Goal: Task Accomplishment & Management: Manage account settings

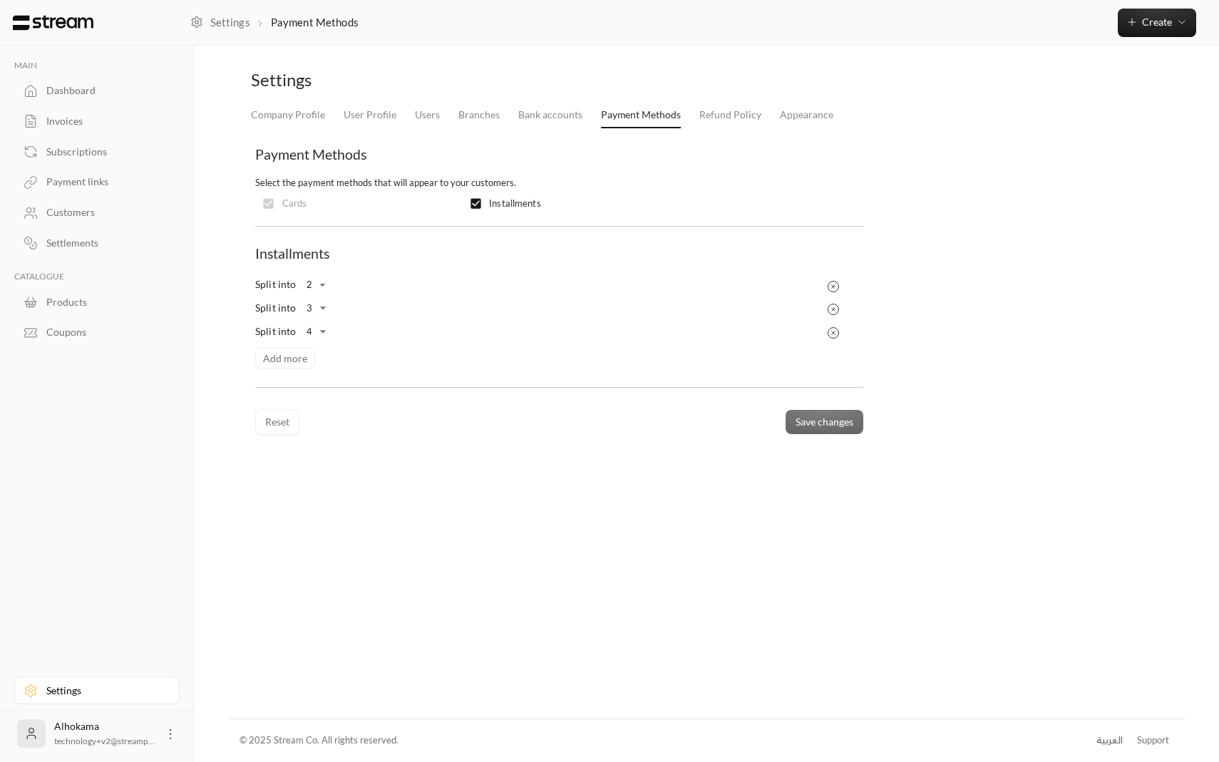
click at [283, 354] on div "Split into 2 * ​ Split into 3 * ​ Split into 4 * ​ Add more" at bounding box center [558, 321] width 621 height 96
click at [324, 334] on body "MAIN Dashboard Invoices Subscriptions Payment links Customers Settlements CATAL…" at bounding box center [609, 381] width 1219 height 762
click at [390, 343] on div at bounding box center [609, 381] width 1219 height 762
click at [71, 90] on div "Dashboard" at bounding box center [103, 90] width 115 height 14
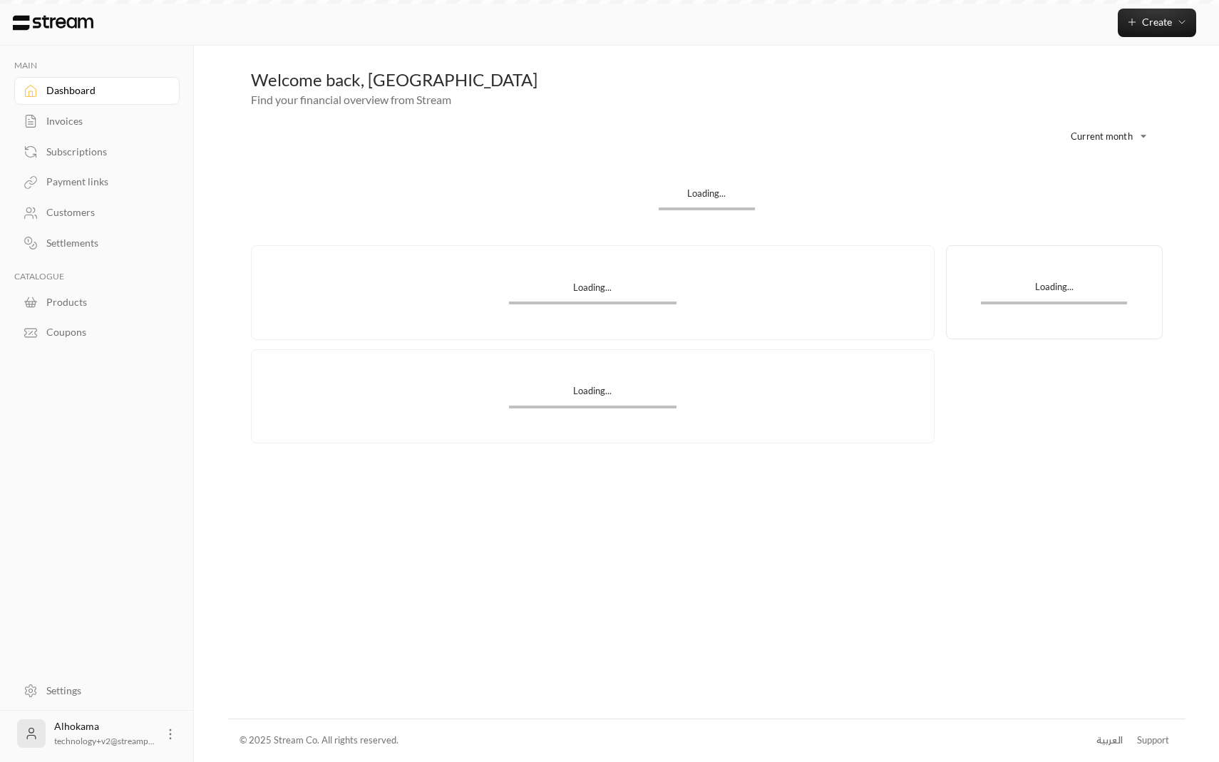
click at [71, 90] on div "Dashboard" at bounding box center [103, 90] width 115 height 14
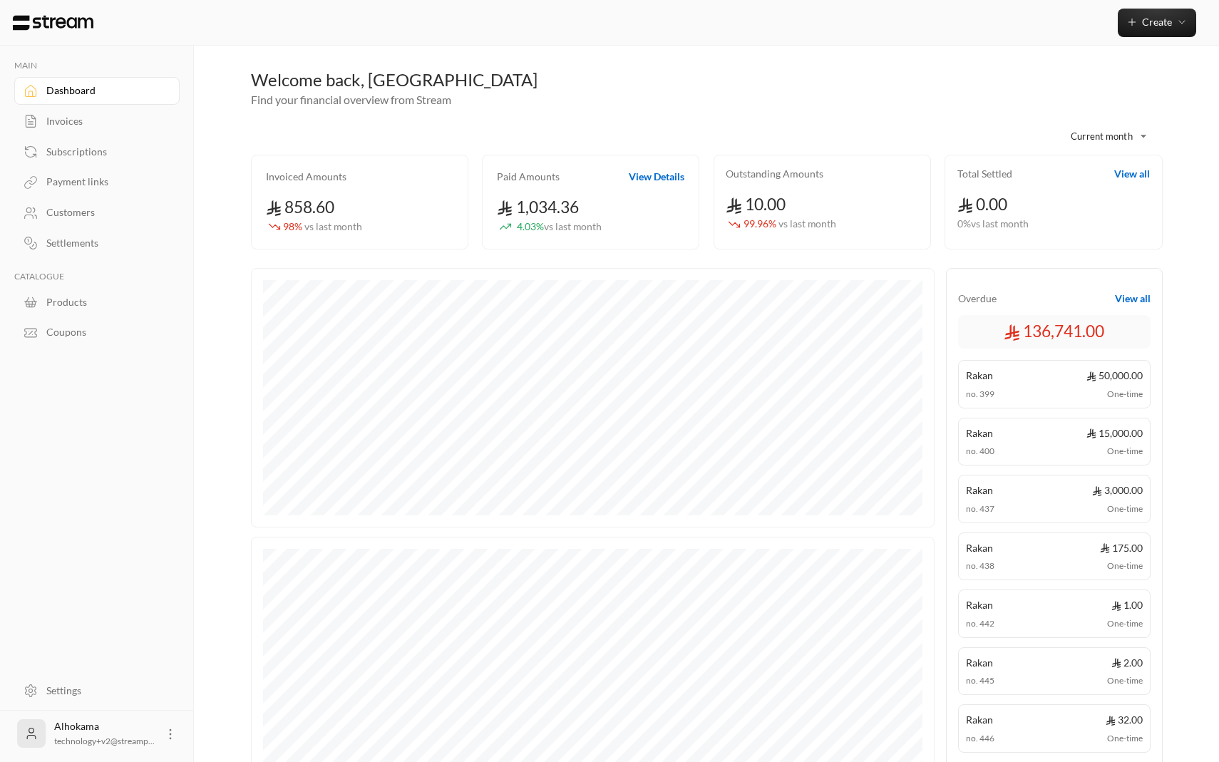
click at [93, 123] on div "Invoices" at bounding box center [103, 121] width 115 height 14
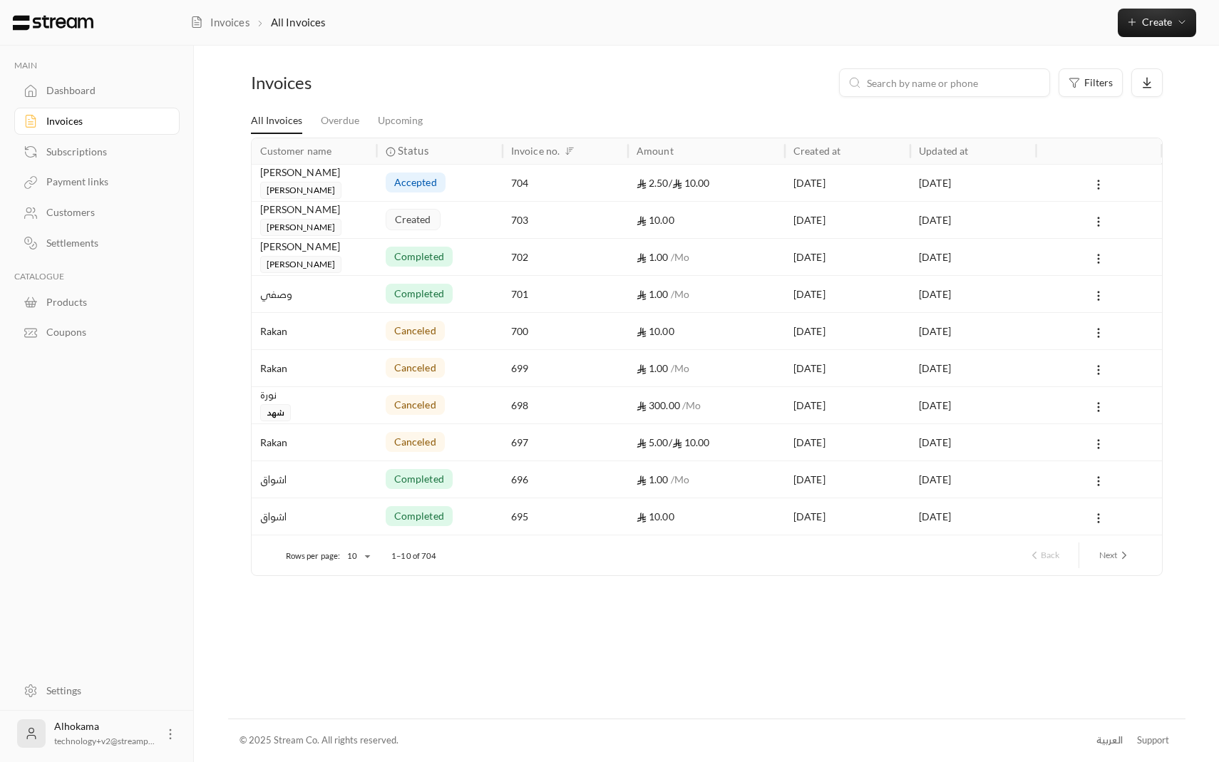
click at [417, 188] on span "accepted" at bounding box center [415, 182] width 43 height 14
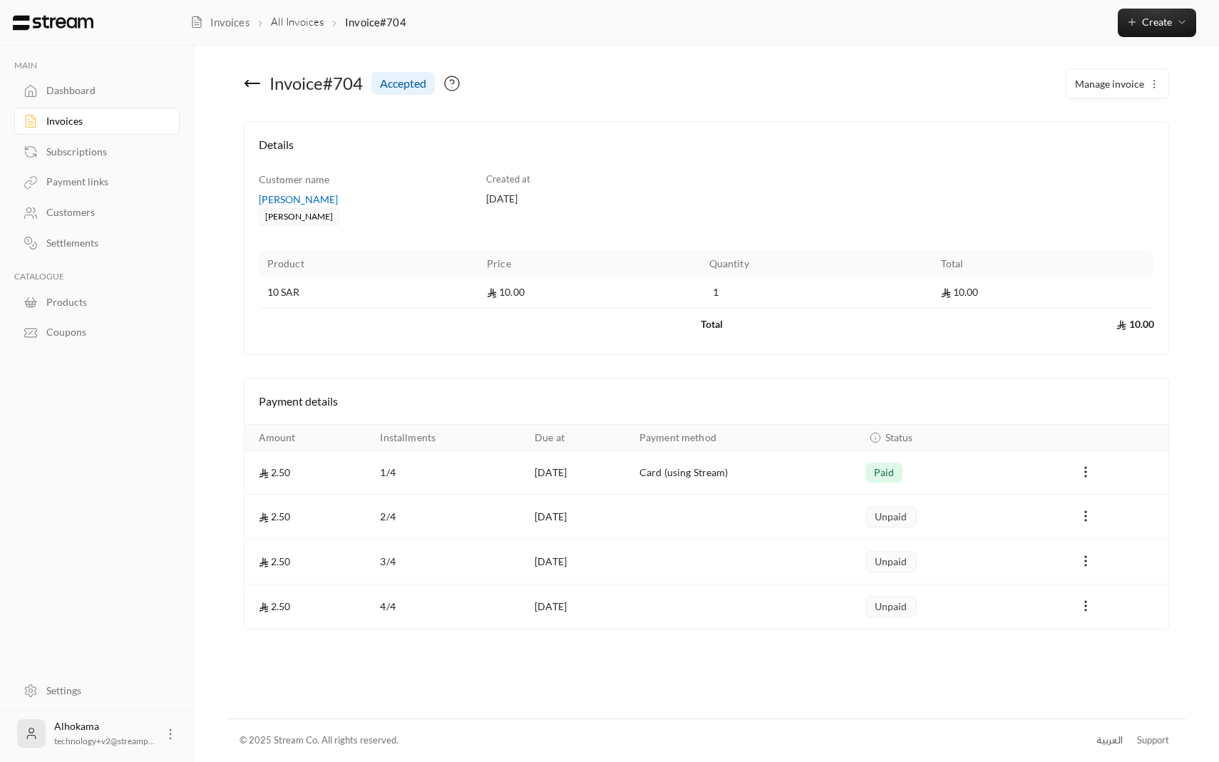
click at [691, 475] on td "Card (using Stream)" at bounding box center [744, 472] width 226 height 43
click at [897, 460] on td "paid" at bounding box center [929, 472] width 145 height 43
click at [894, 471] on span "paid" at bounding box center [884, 472] width 21 height 14
click at [280, 472] on td "2.50" at bounding box center [308, 472] width 128 height 43
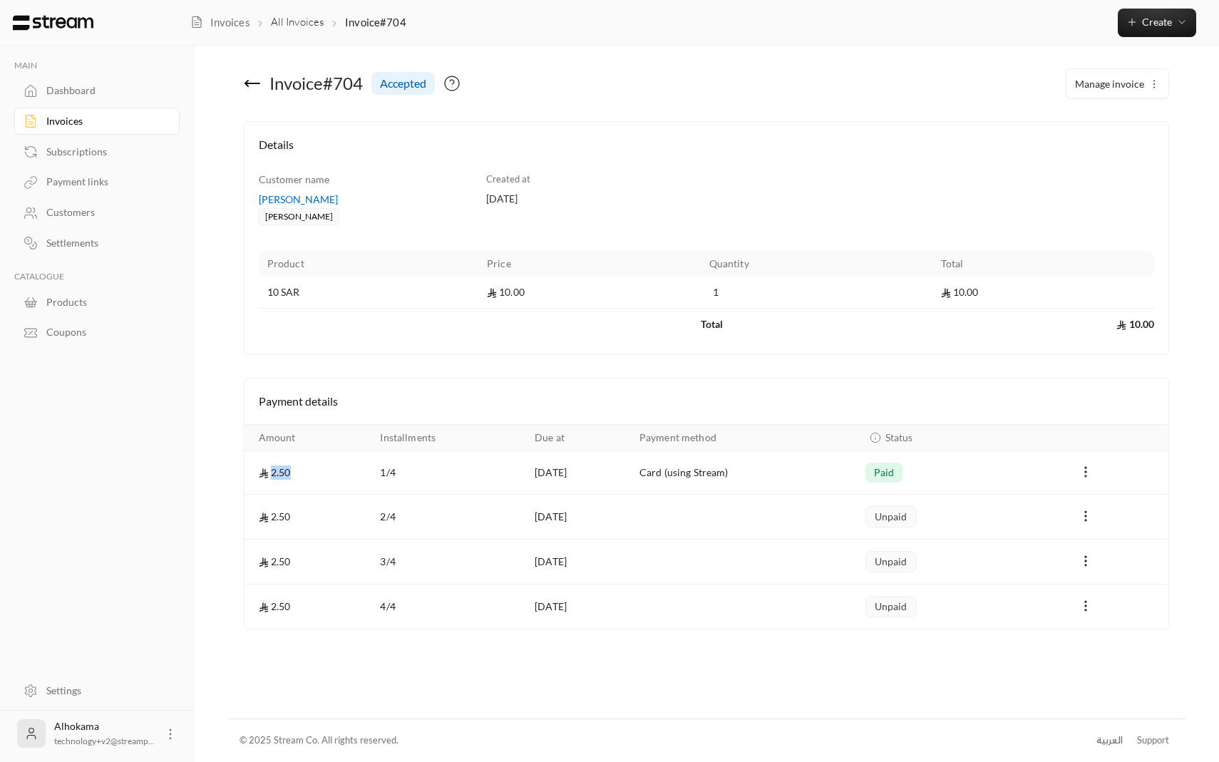
click at [280, 472] on td "2.50" at bounding box center [308, 472] width 128 height 43
click at [73, 245] on div "Settlements" at bounding box center [103, 243] width 115 height 14
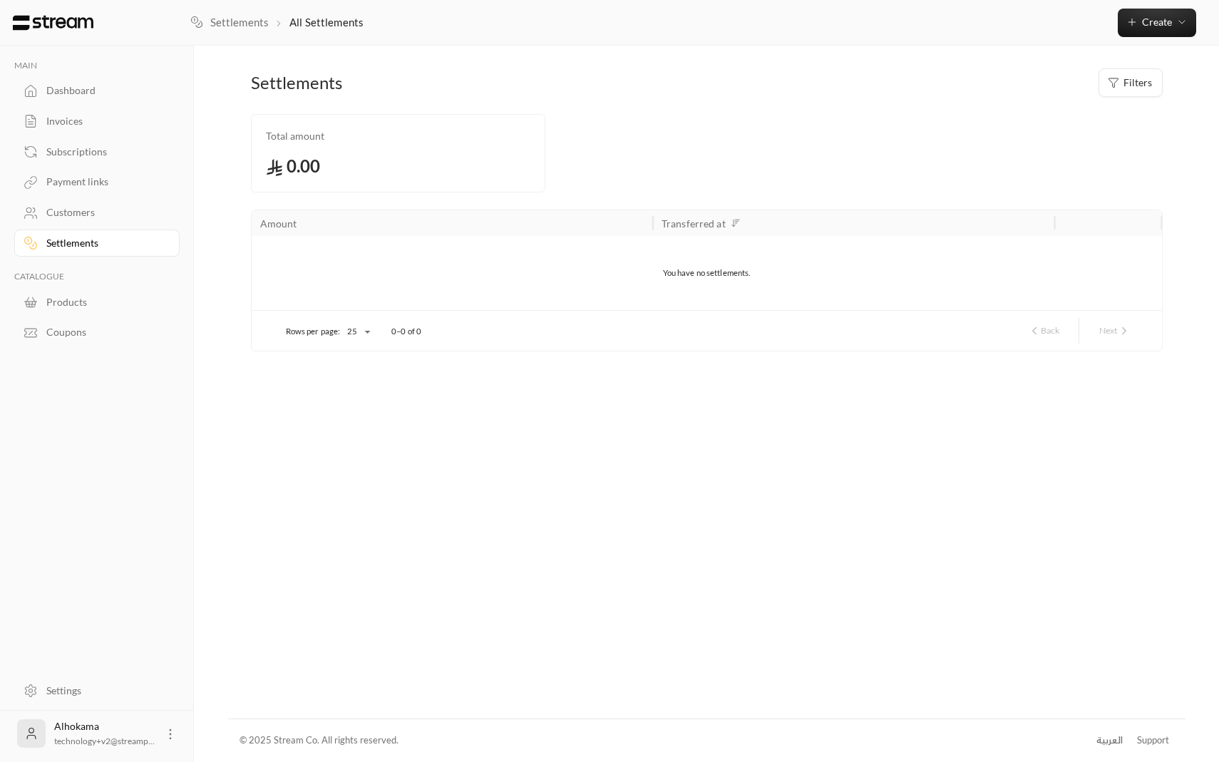
click at [89, 82] on link "Dashboard" at bounding box center [96, 91] width 165 height 28
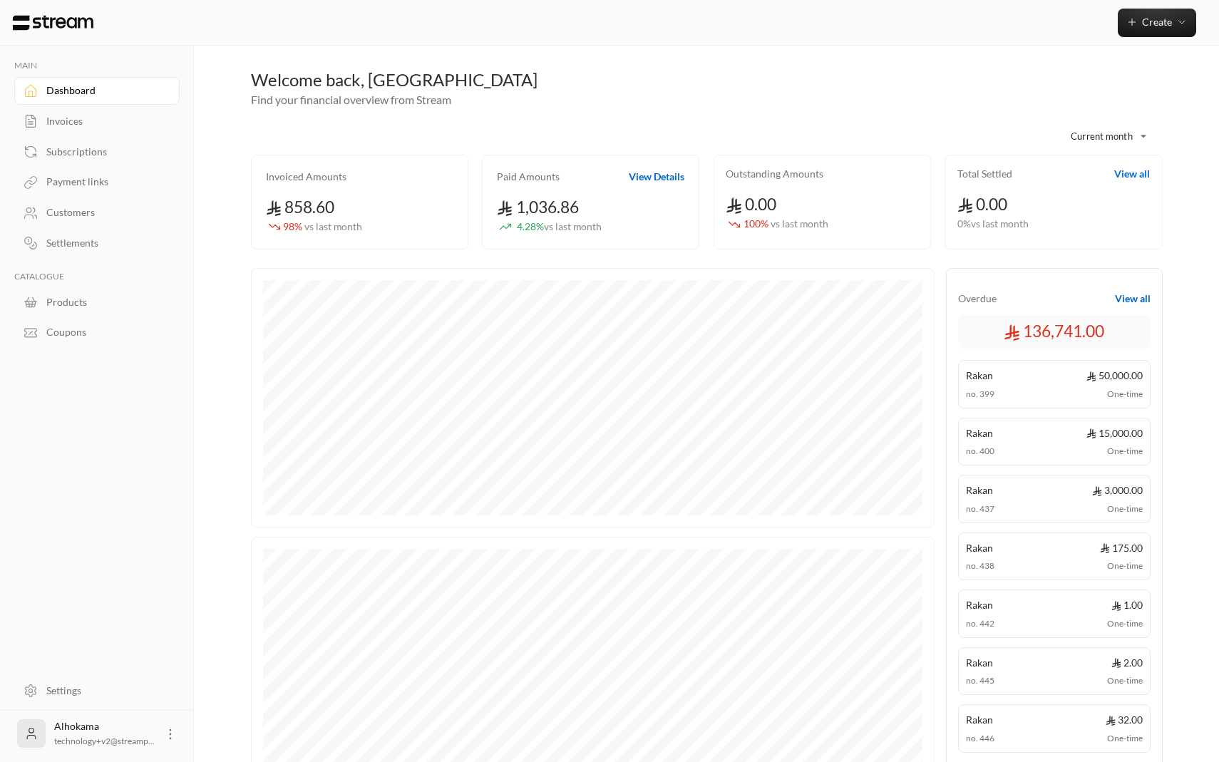
click at [101, 118] on div "Invoices" at bounding box center [103, 121] width 115 height 14
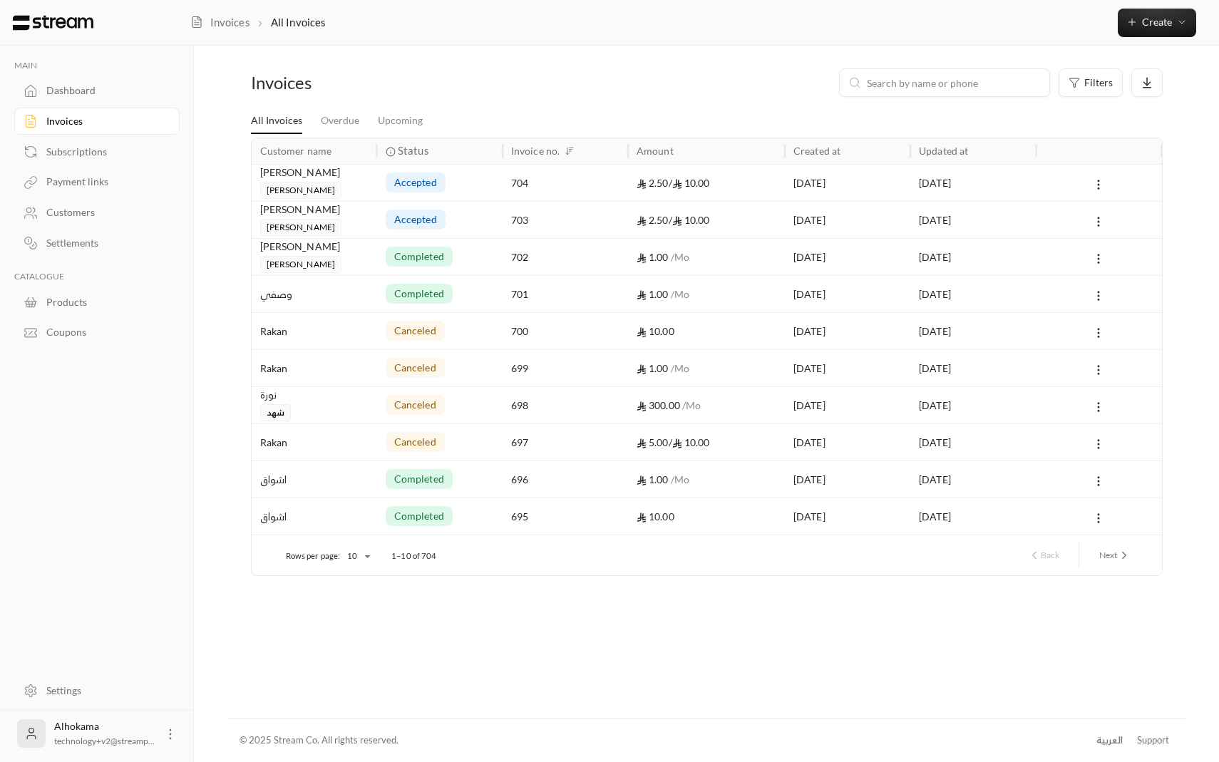
click at [511, 219] on div "703" at bounding box center [565, 220] width 108 height 36
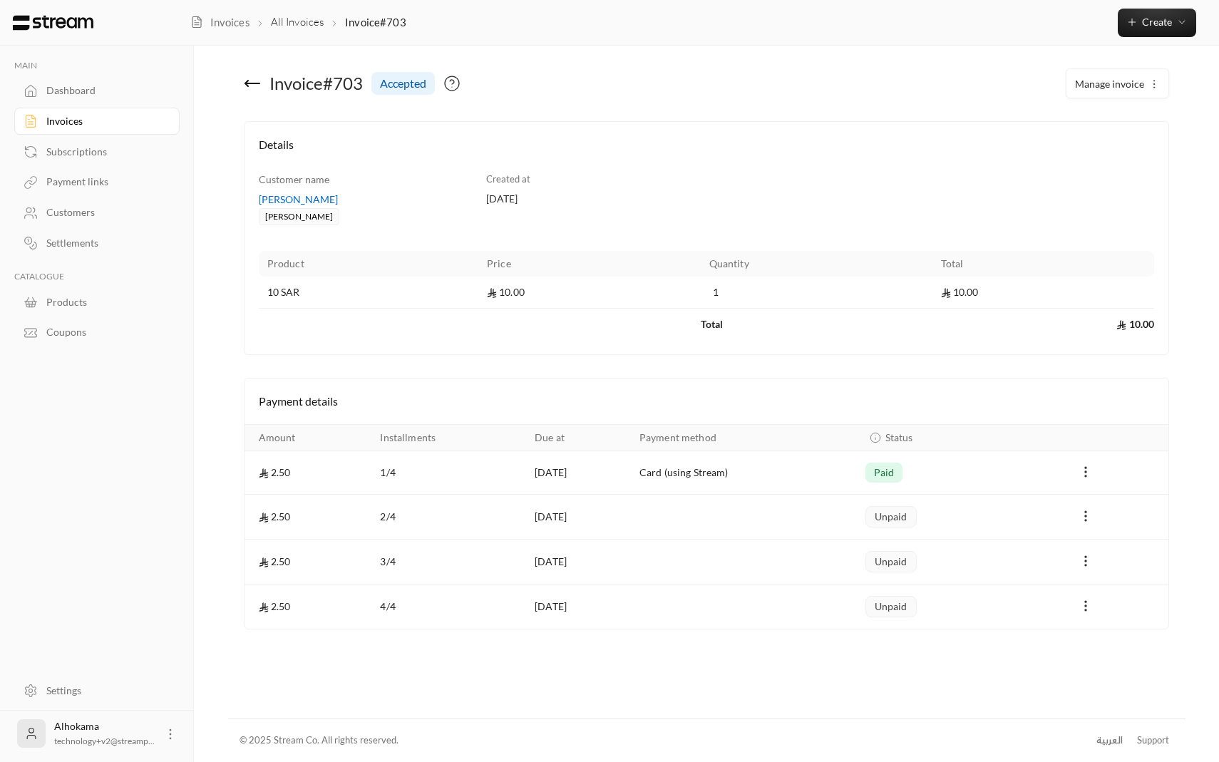
click at [267, 510] on td "2.50" at bounding box center [308, 517] width 128 height 45
click at [770, 499] on td "Payments" at bounding box center [744, 517] width 226 height 45
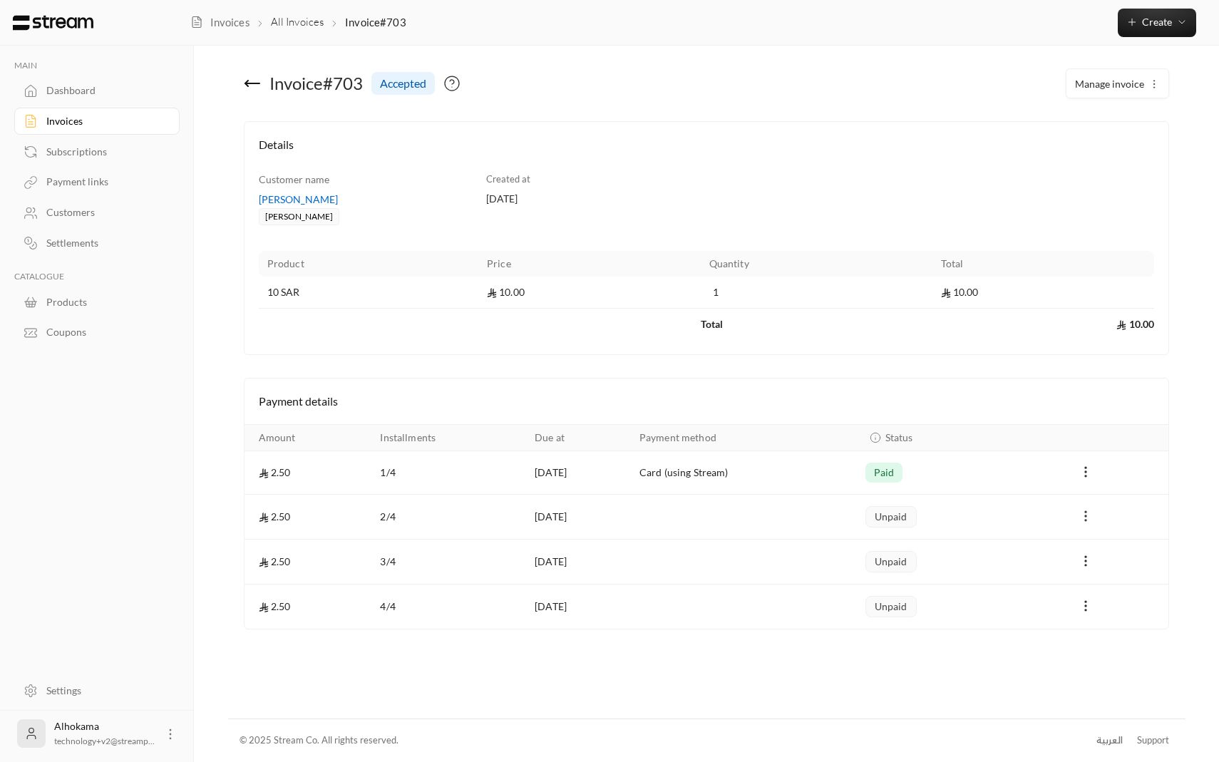
click at [1090, 517] on icon "Payments" at bounding box center [1085, 516] width 14 height 14
click at [1110, 550] on li "Mark as paid" at bounding box center [1118, 553] width 68 height 26
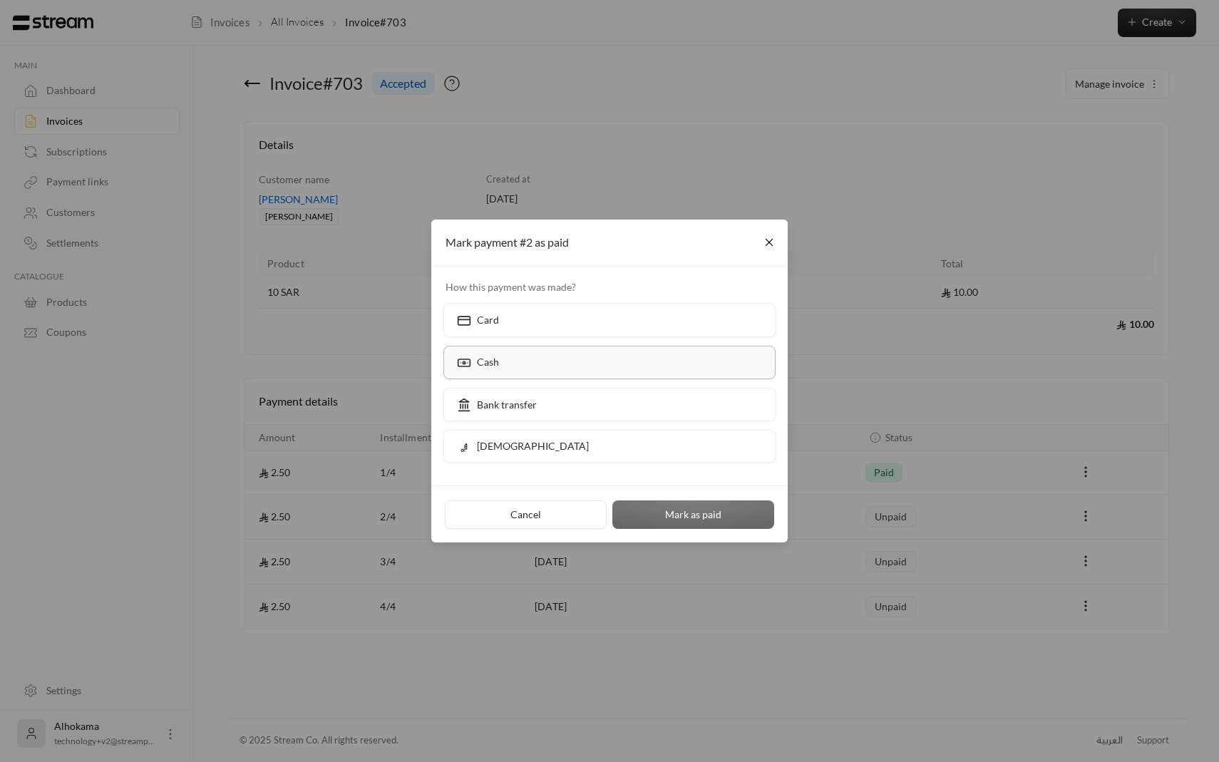
click at [505, 356] on label "Cash" at bounding box center [609, 362] width 333 height 33
click at [498, 321] on div "Card" at bounding box center [479, 319] width 48 height 15
click at [683, 511] on button "Mark as paid" at bounding box center [693, 514] width 162 height 29
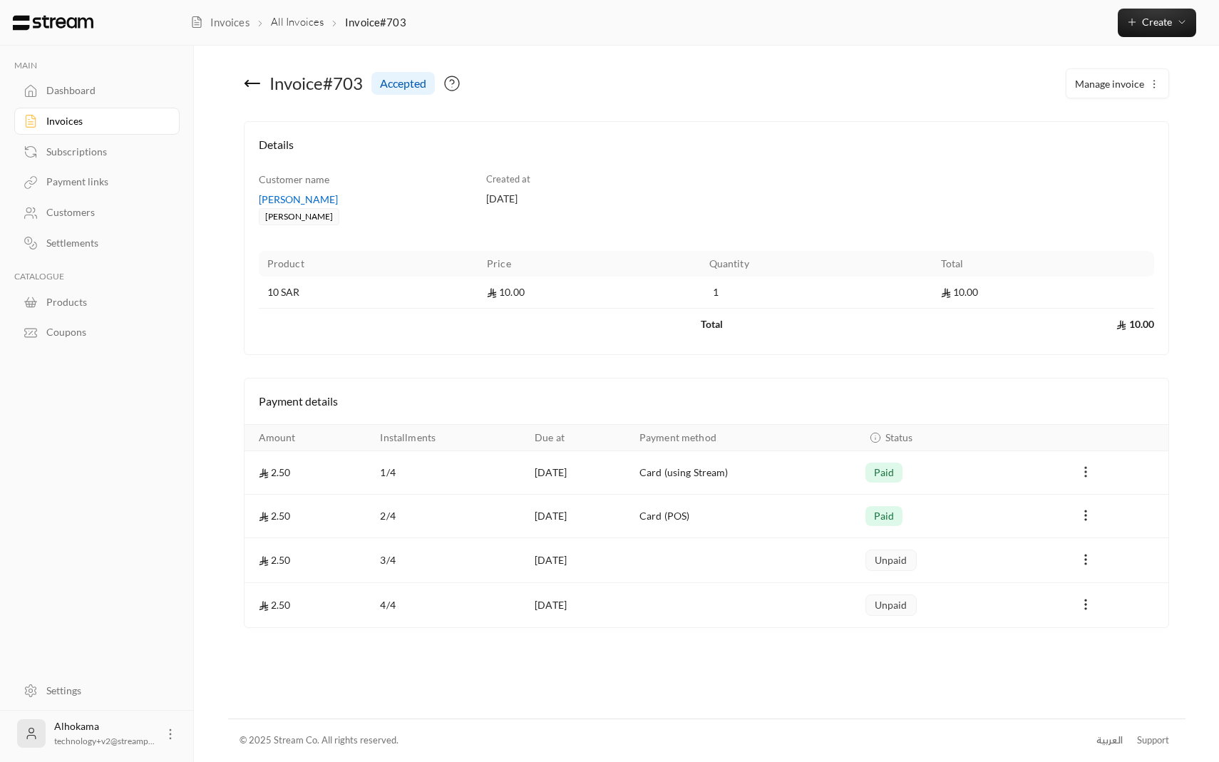
click at [1089, 474] on icon "Payments" at bounding box center [1085, 472] width 14 height 14
click at [1095, 537] on li "Refund" at bounding box center [1128, 535] width 88 height 26
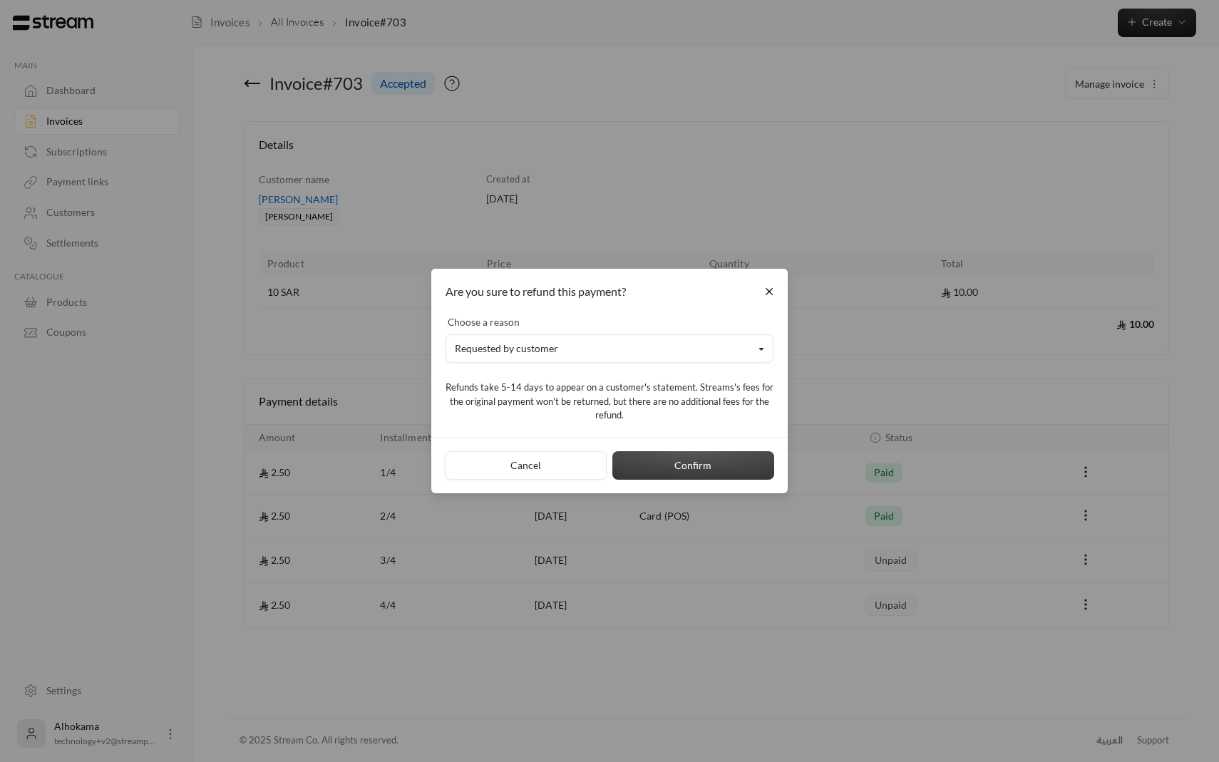
click at [661, 470] on button "Confirm" at bounding box center [693, 465] width 162 height 29
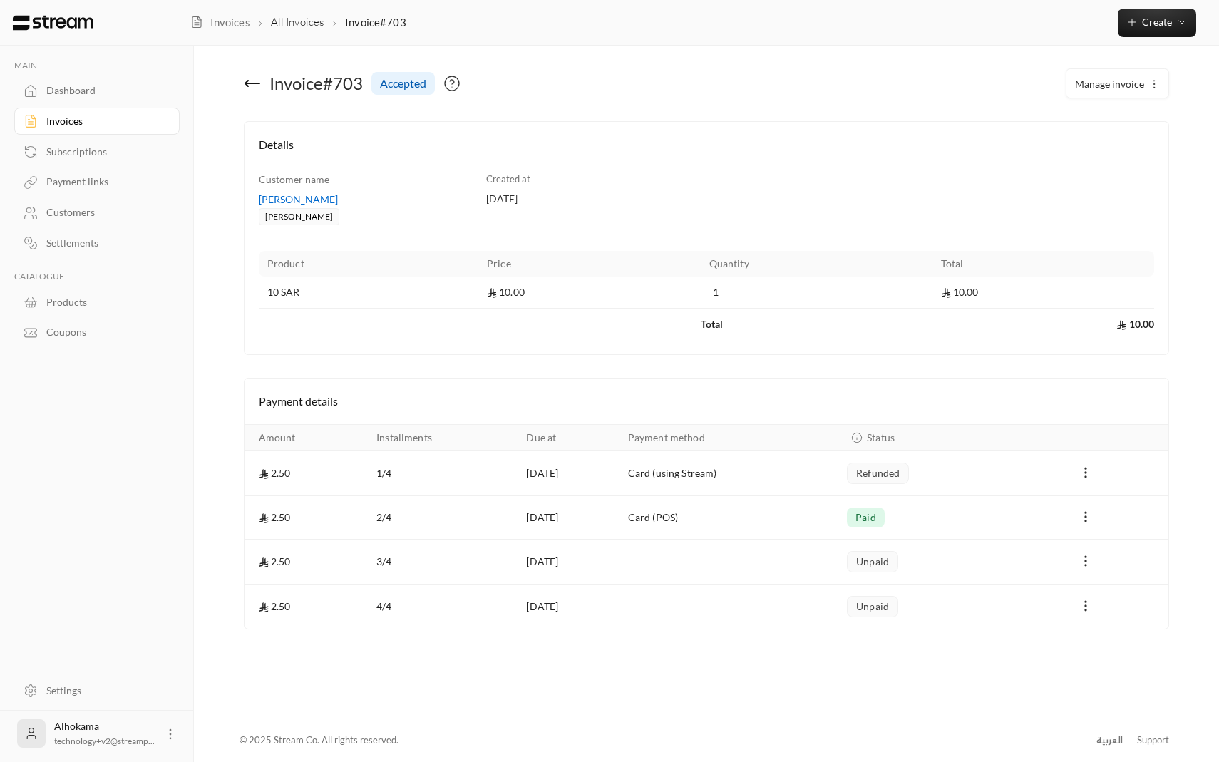
click at [100, 84] on div "Dashboard" at bounding box center [103, 90] width 115 height 14
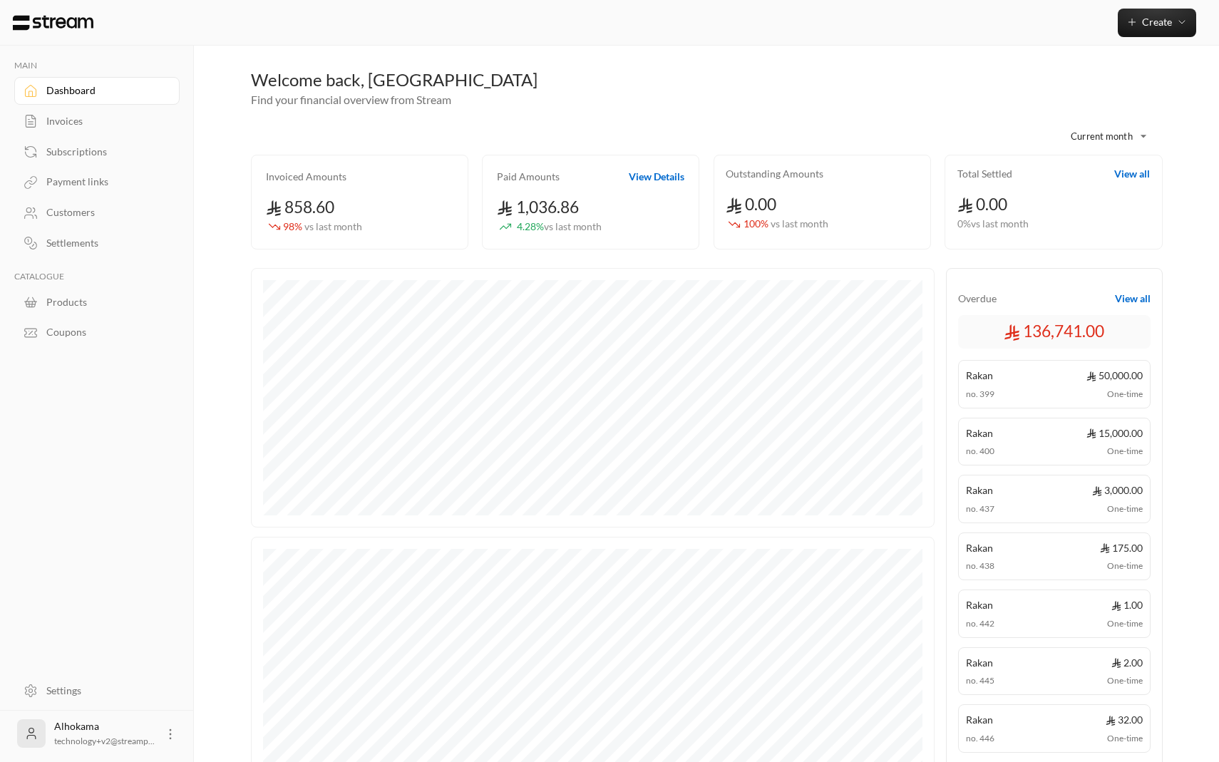
click at [69, 128] on div "Invoices" at bounding box center [103, 121] width 115 height 14
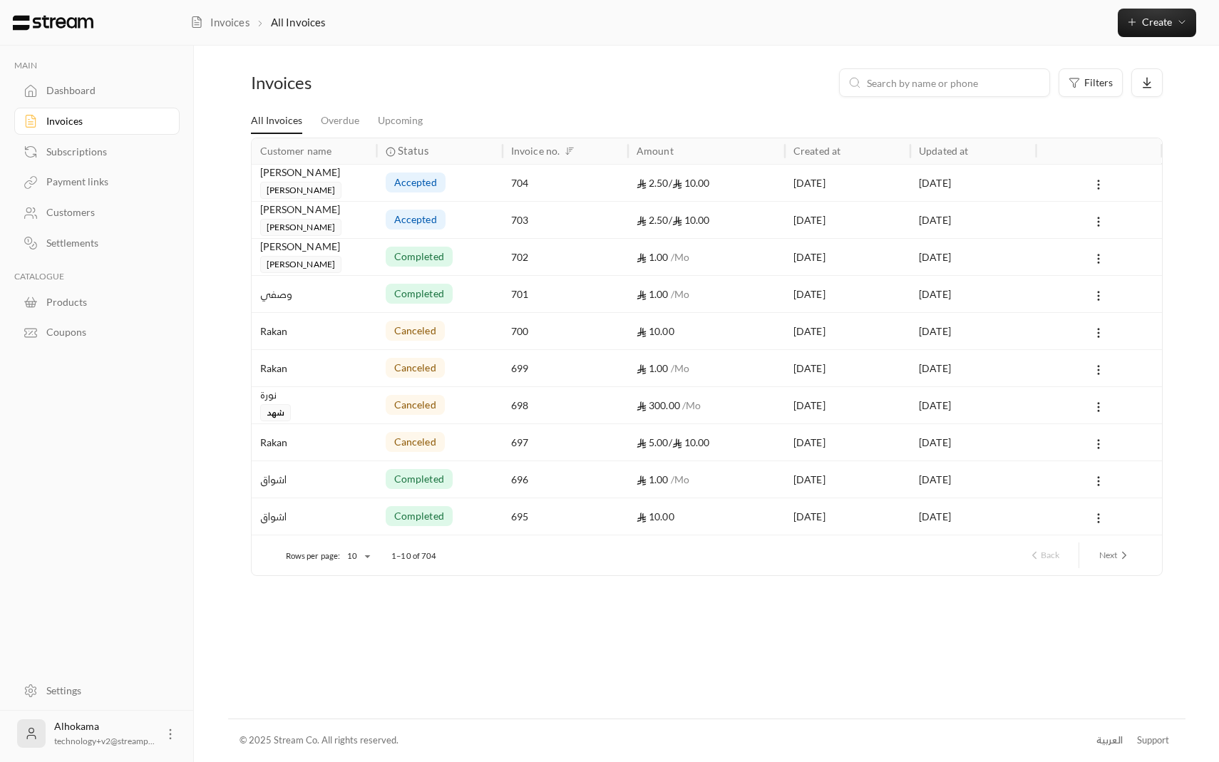
click at [586, 212] on div "703" at bounding box center [565, 220] width 108 height 36
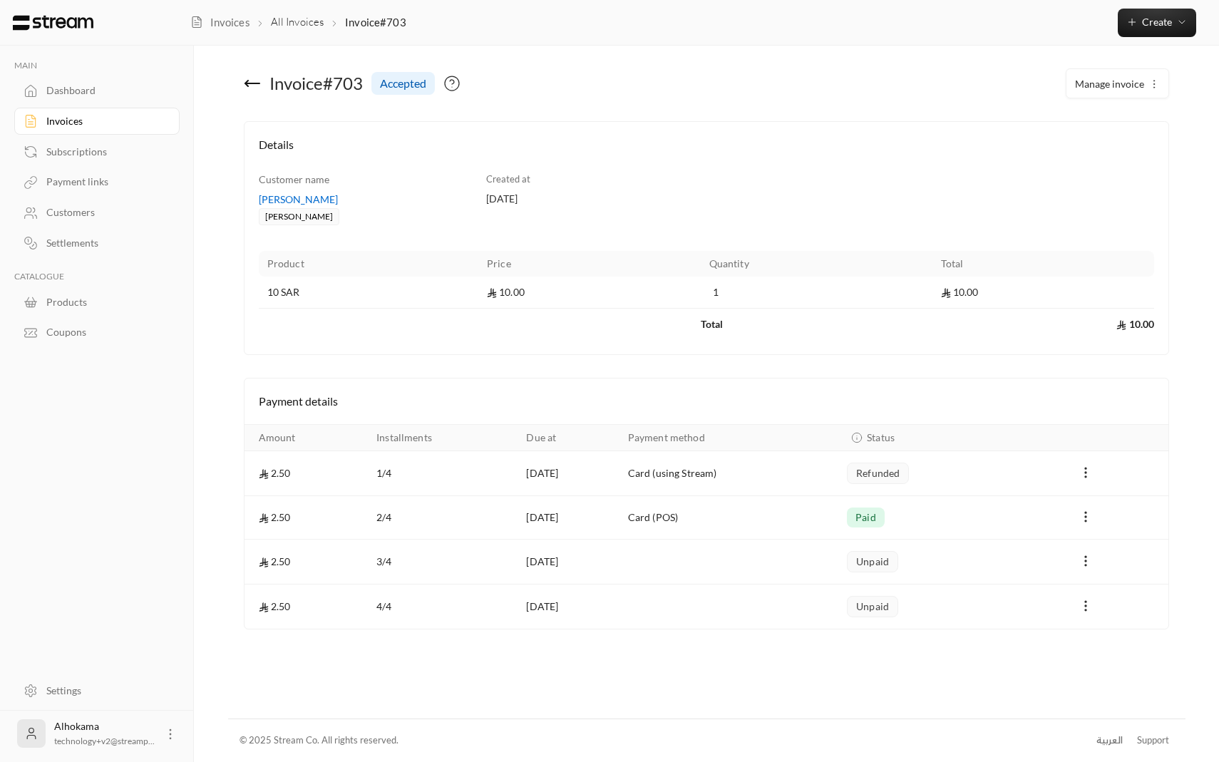
click at [1125, 90] on button "Manage invoice" at bounding box center [1117, 83] width 102 height 29
click at [1116, 132] on link "Cancel" at bounding box center [1120, 126] width 88 height 26
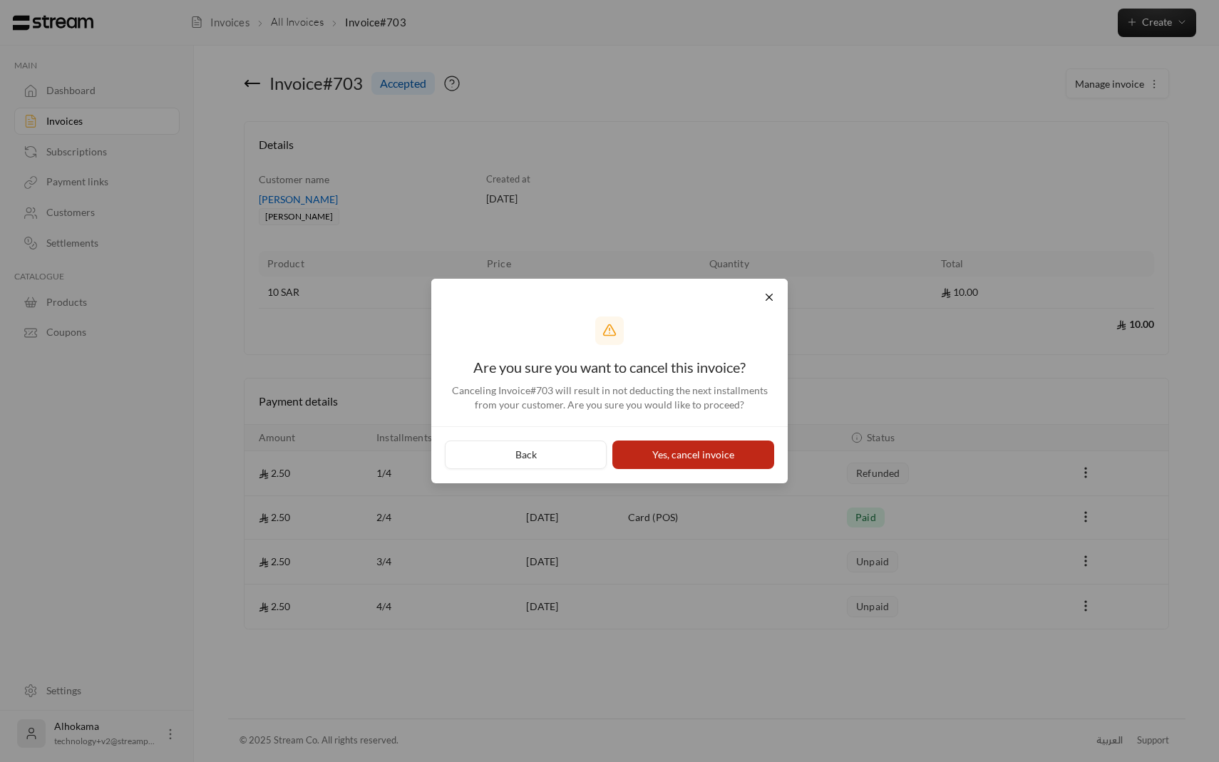
click at [707, 465] on button "Yes, cancel invoice" at bounding box center [693, 454] width 162 height 29
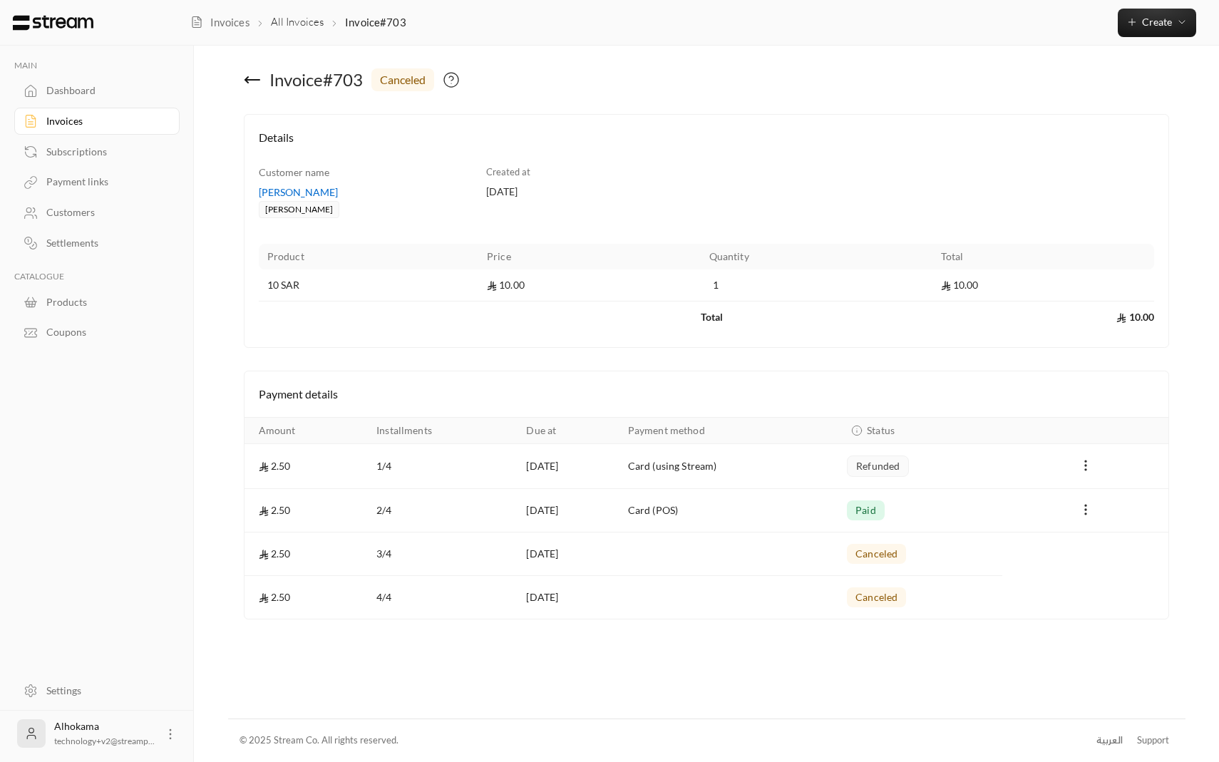
click at [87, 85] on div "Dashboard" at bounding box center [103, 90] width 115 height 14
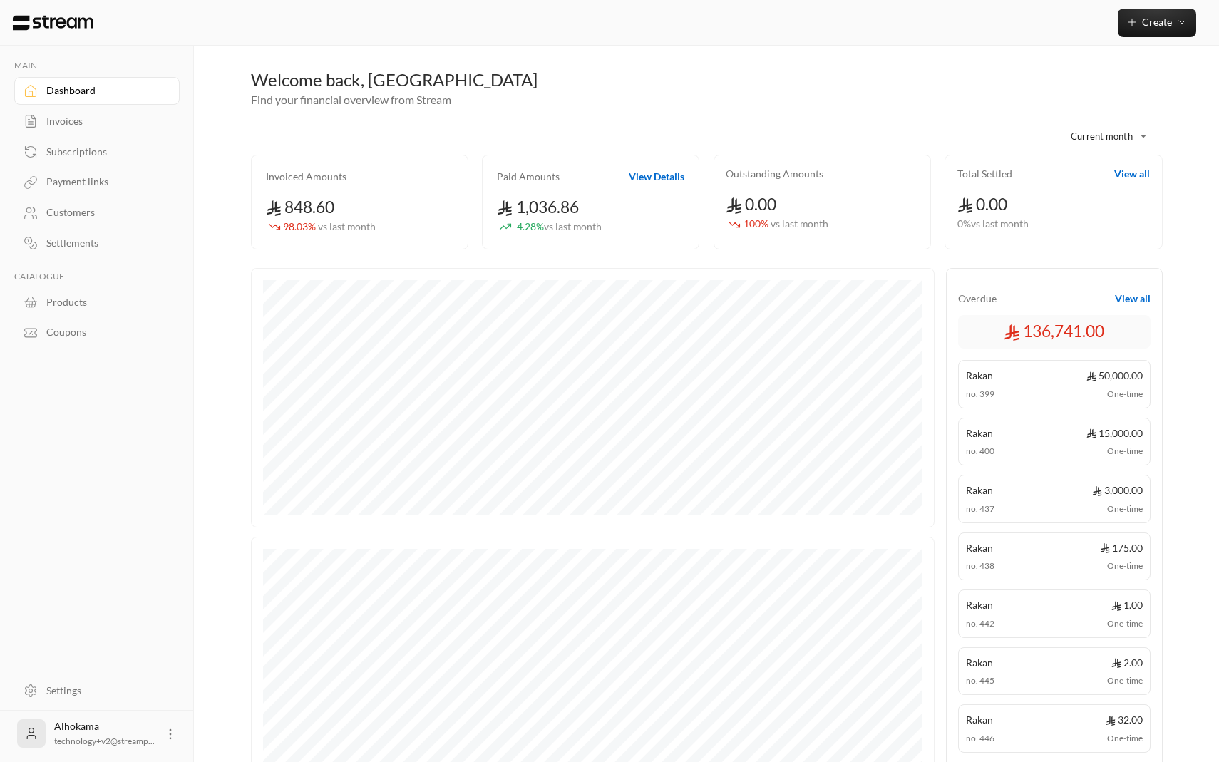
click at [1118, 141] on body "**********" at bounding box center [609, 381] width 1219 height 762
click at [627, 138] on div at bounding box center [609, 381] width 1219 height 762
click at [1137, 299] on button "View all" at bounding box center [1133, 299] width 36 height 14
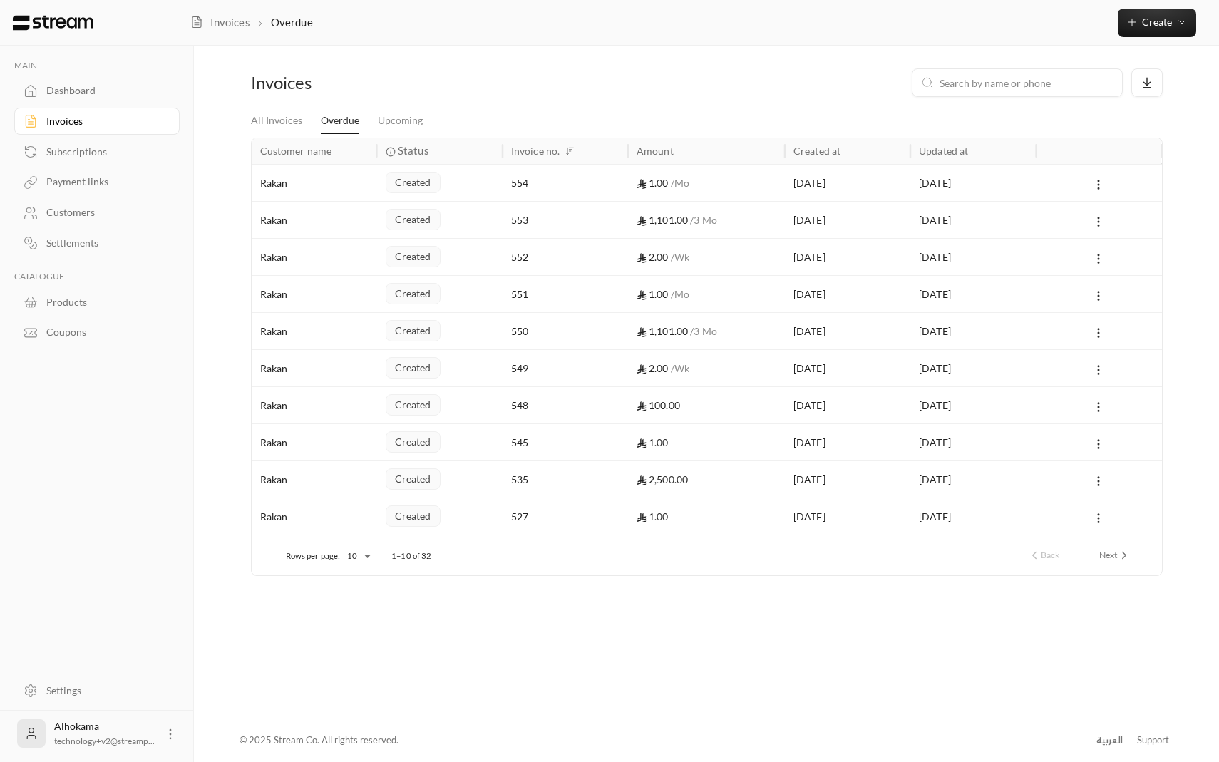
click at [331, 555] on p "Rows per page:" at bounding box center [313, 555] width 55 height 11
click at [365, 562] on body "MAIN Dashboard Invoices Subscriptions Payment links Customers Settlements CATAL…" at bounding box center [609, 381] width 1219 height 762
click at [356, 613] on li "25" at bounding box center [358, 605] width 40 height 23
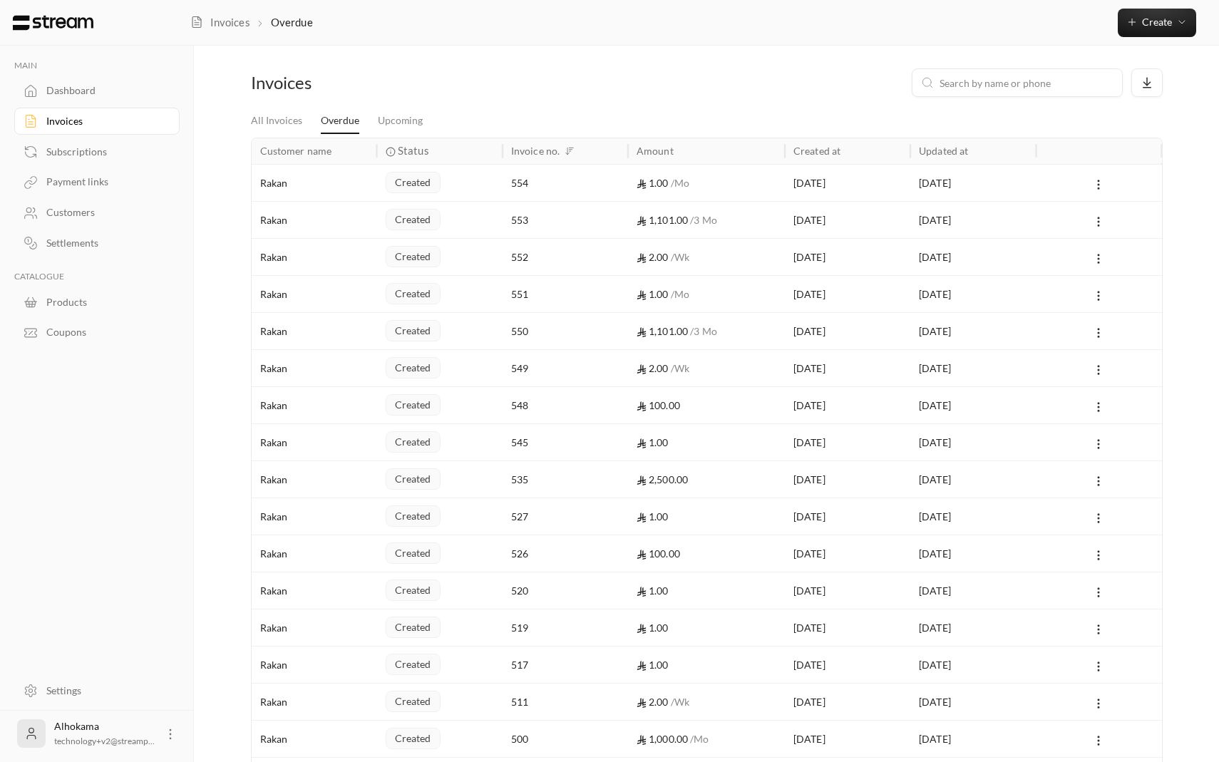
click at [103, 210] on div "Customers" at bounding box center [103, 212] width 115 height 14
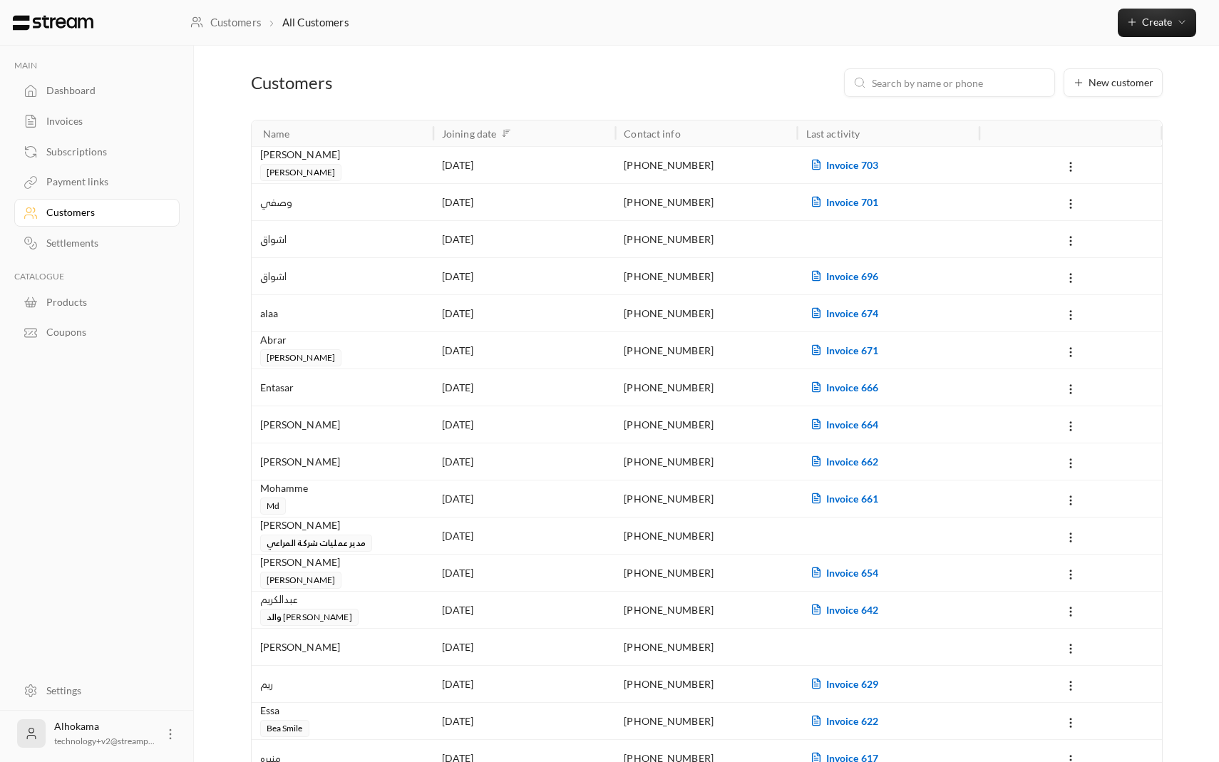
click at [392, 166] on div "[PERSON_NAME]" at bounding box center [342, 164] width 165 height 34
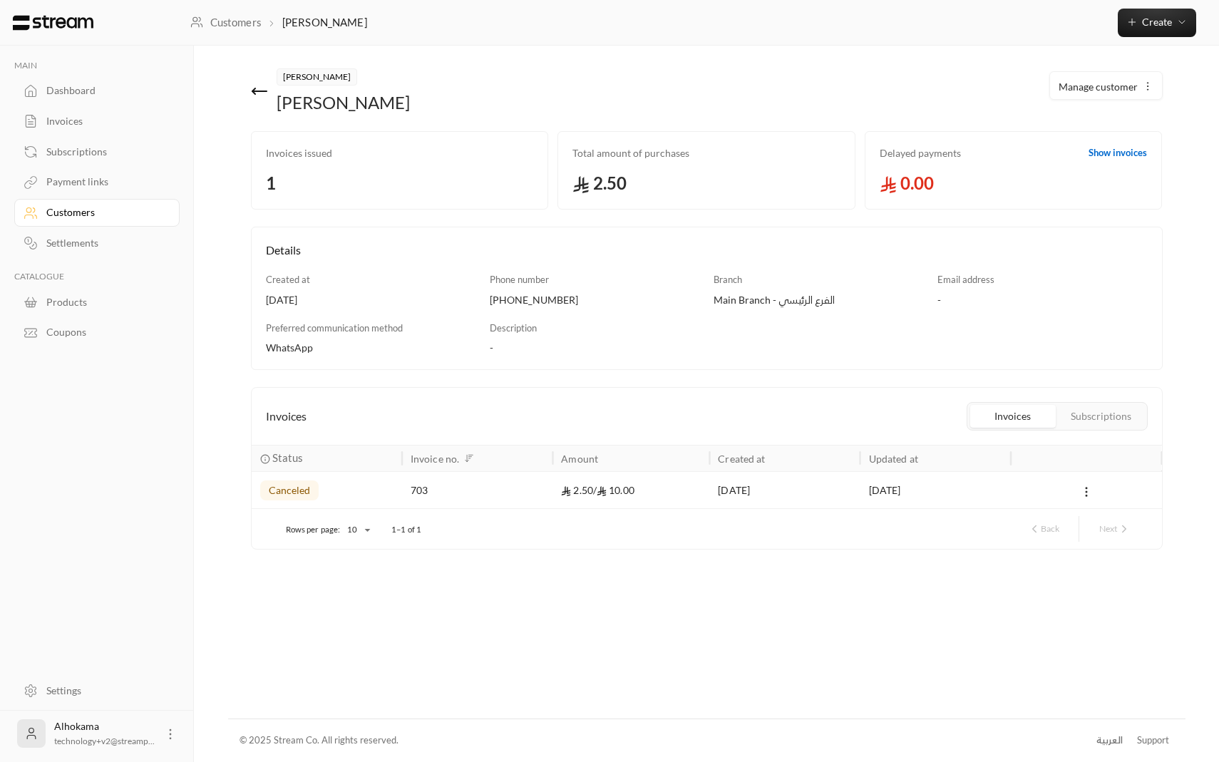
click at [253, 86] on icon at bounding box center [259, 91] width 17 height 17
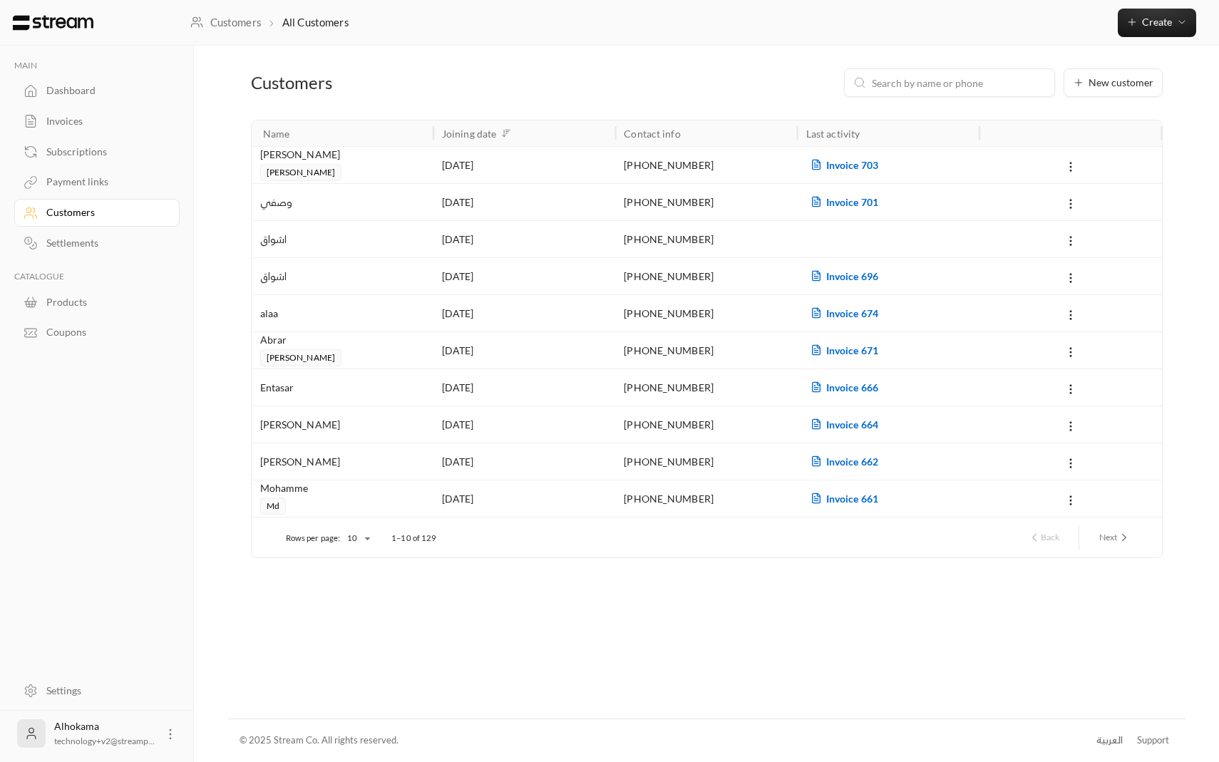
click at [375, 356] on div "[PERSON_NAME]" at bounding box center [342, 349] width 165 height 34
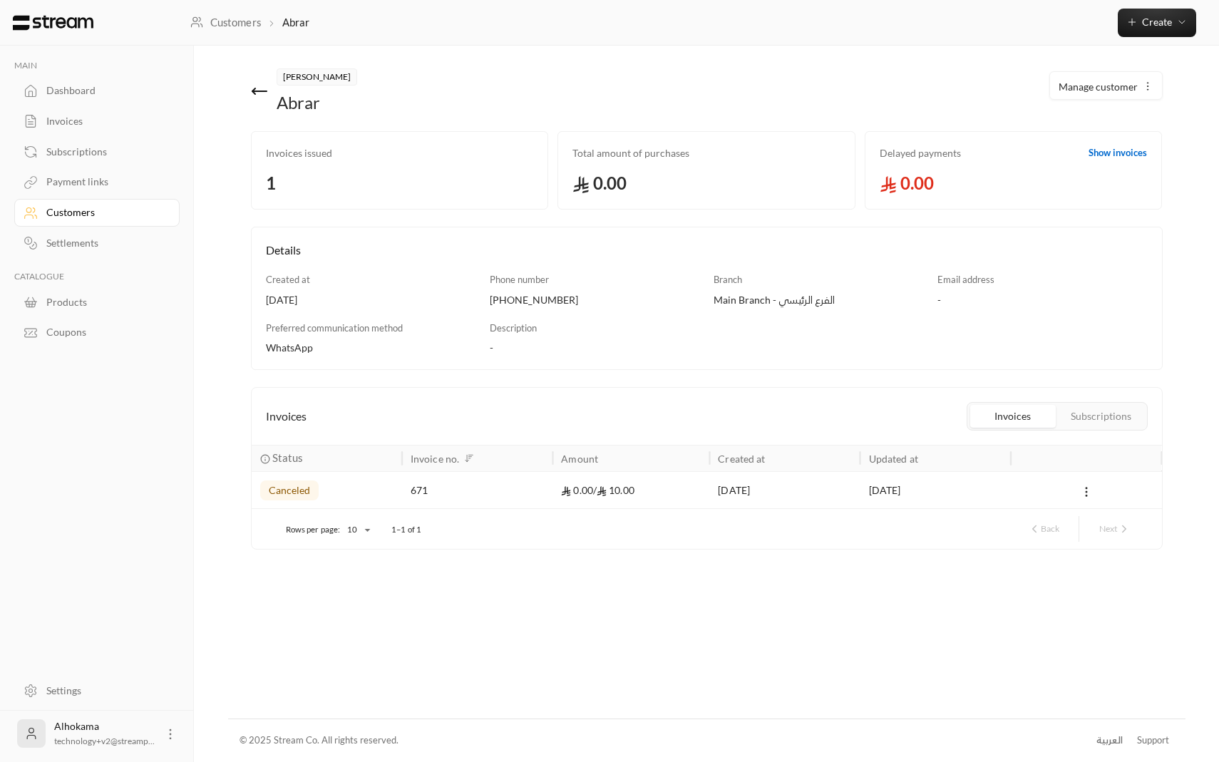
click at [1128, 400] on div "Invoices Invoices Subscriptions" at bounding box center [707, 416] width 910 height 57
click at [1117, 412] on button "Subscriptions" at bounding box center [1101, 416] width 86 height 23
click at [994, 415] on button "Invoices" at bounding box center [1013, 416] width 86 height 23
click at [82, 86] on div "Dashboard" at bounding box center [103, 90] width 115 height 14
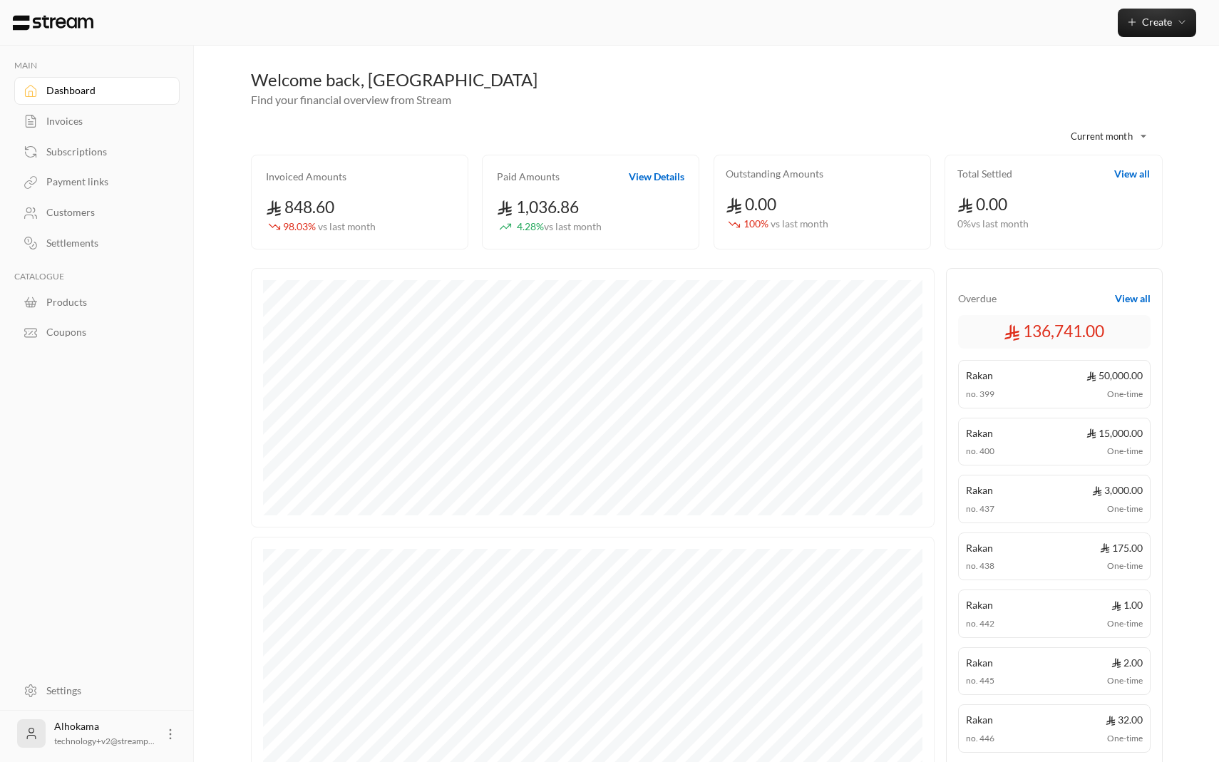
click at [79, 181] on div "Payment links" at bounding box center [103, 182] width 115 height 14
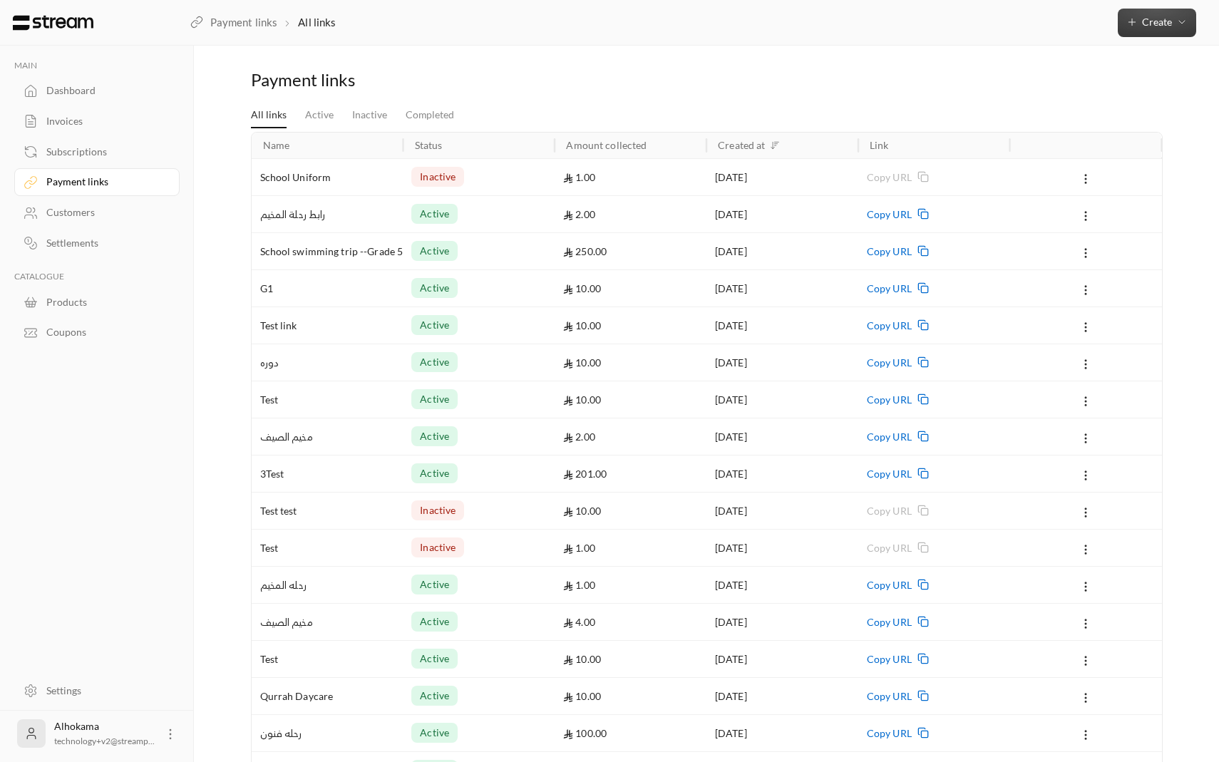
click at [1171, 31] on button "Create" at bounding box center [1157, 23] width 78 height 29
click at [1028, 186] on div "Payment link" at bounding box center [1090, 180] width 180 height 17
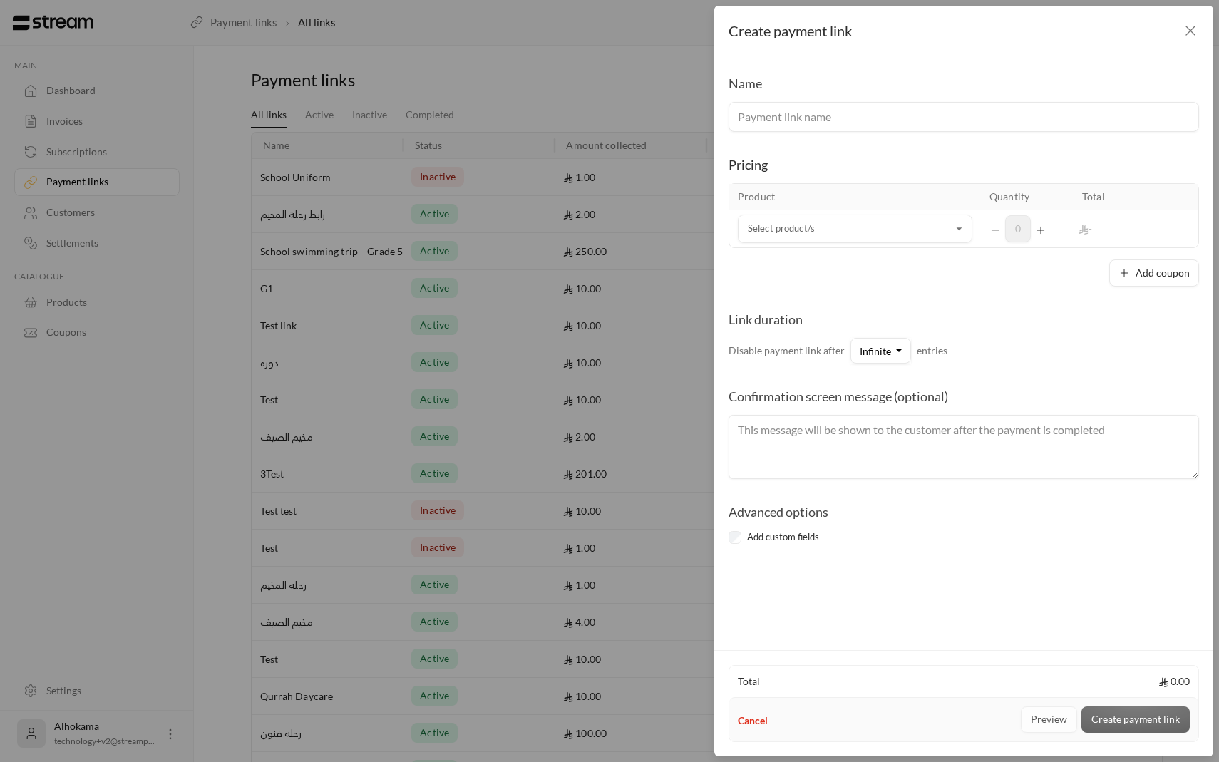
click at [1187, 39] on div "Create payment link" at bounding box center [963, 31] width 499 height 51
click at [1188, 36] on icon "button" at bounding box center [1190, 30] width 17 height 17
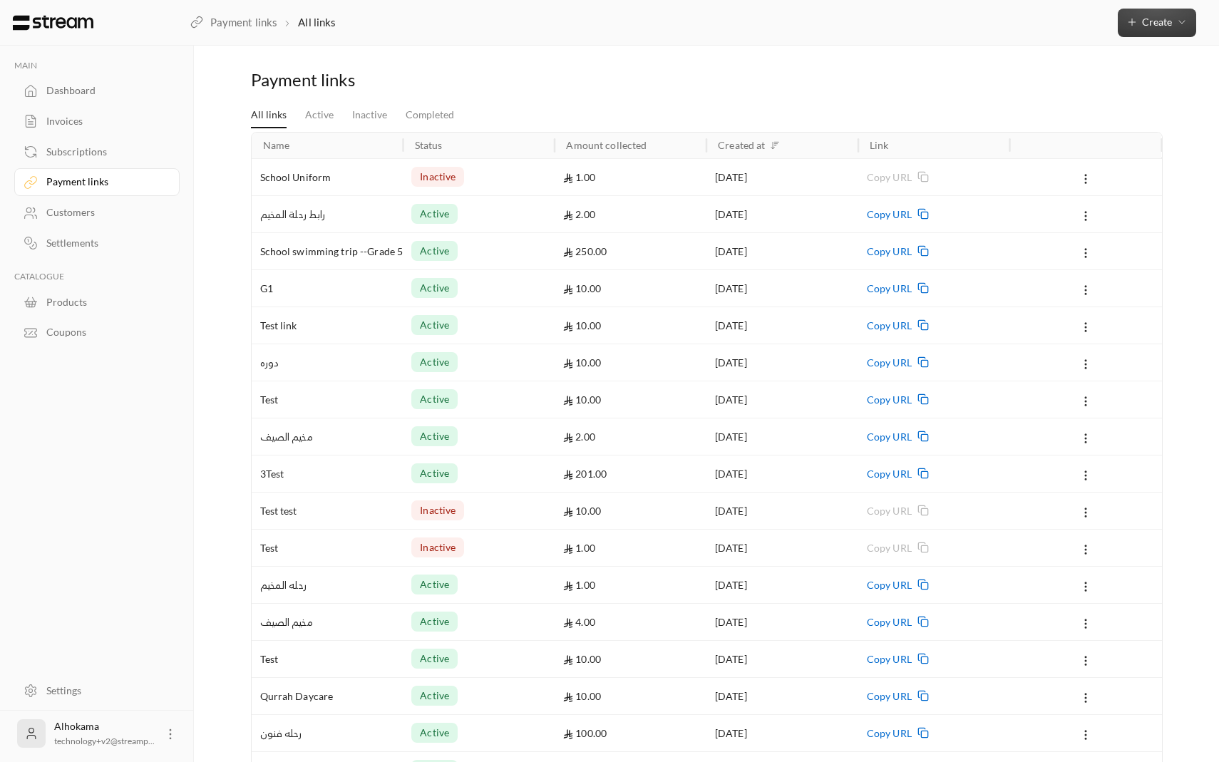
click at [1165, 26] on span "Create" at bounding box center [1157, 22] width 30 height 12
click at [1089, 91] on div "Easily create a one-time invoice for quick transactions." at bounding box center [1090, 89] width 180 height 29
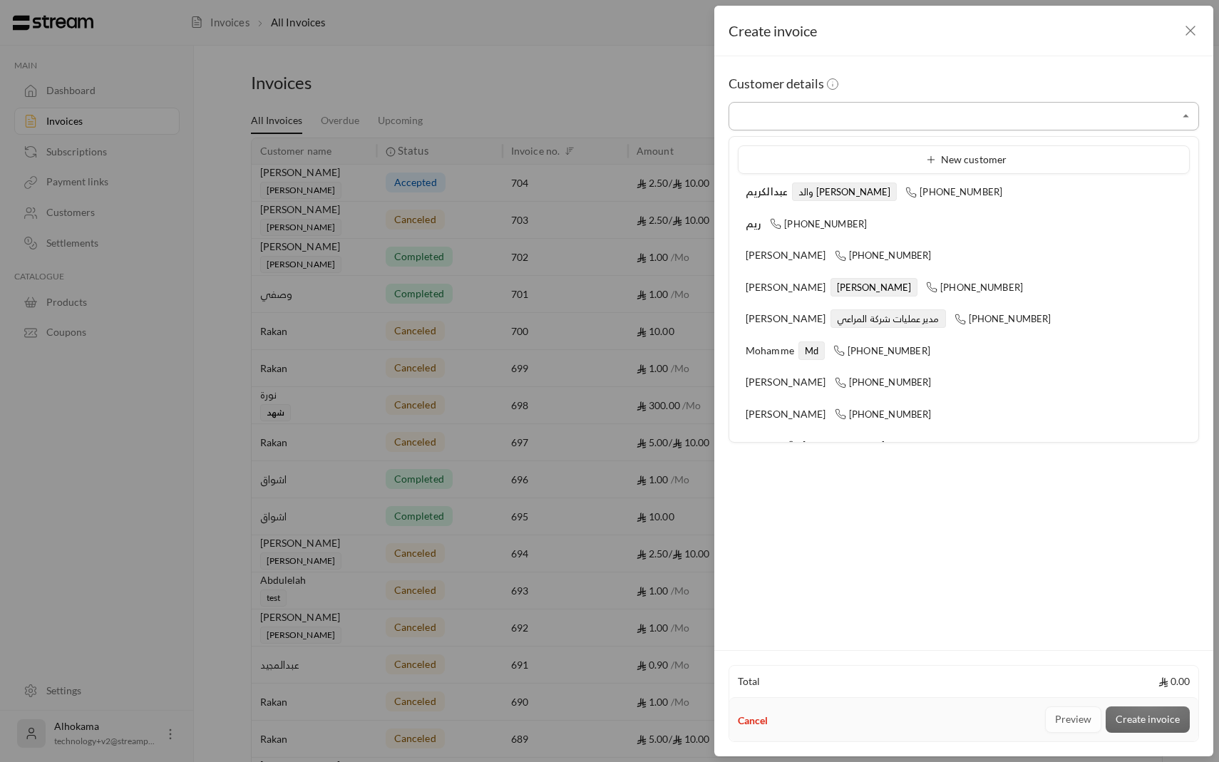
click at [838, 123] on input "Select customer" at bounding box center [963, 116] width 470 height 25
click at [1183, 31] on icon "button" at bounding box center [1190, 30] width 17 height 17
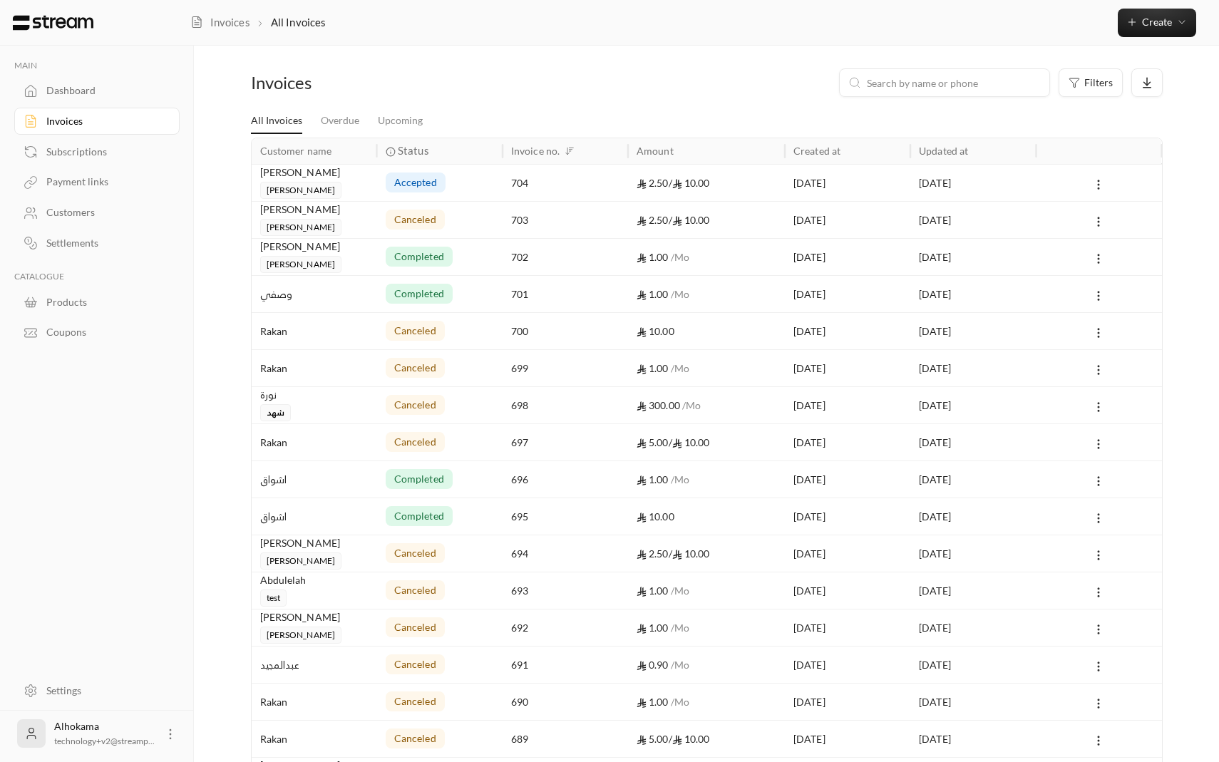
click at [104, 95] on div "Dashboard" at bounding box center [103, 90] width 115 height 14
